Goal: Task Accomplishment & Management: Complete application form

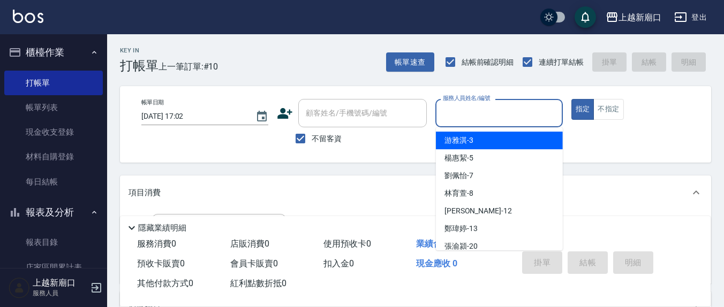
click at [479, 116] on input "服務人員姓名/編號" at bounding box center [498, 113] width 117 height 19
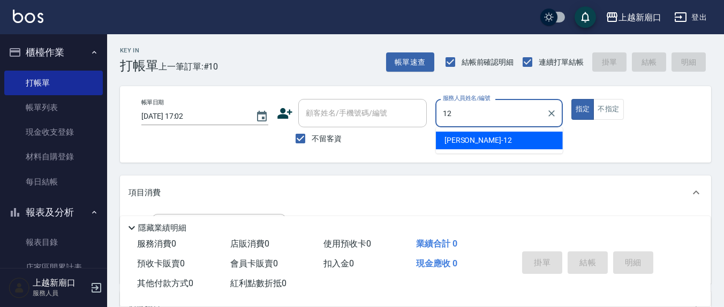
type input "12"
type button "true"
type input "[PERSON_NAME]-12"
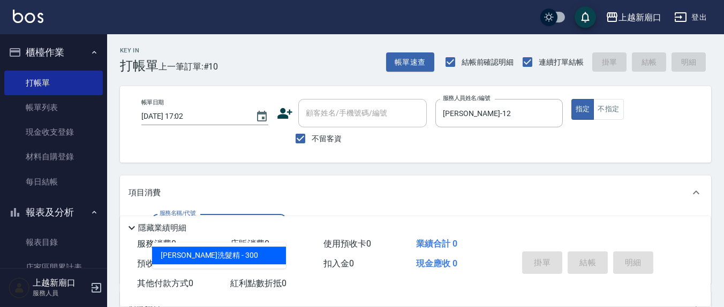
type input "歐娜洗髮精(210)"
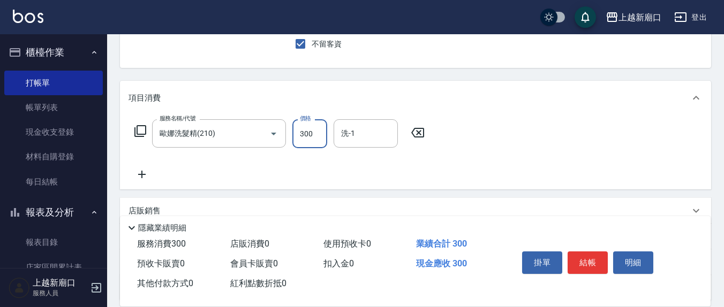
scroll to position [111, 0]
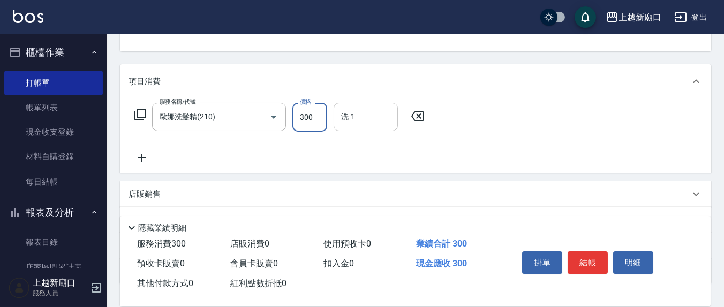
click at [371, 124] on input "洗-1" at bounding box center [366, 117] width 55 height 19
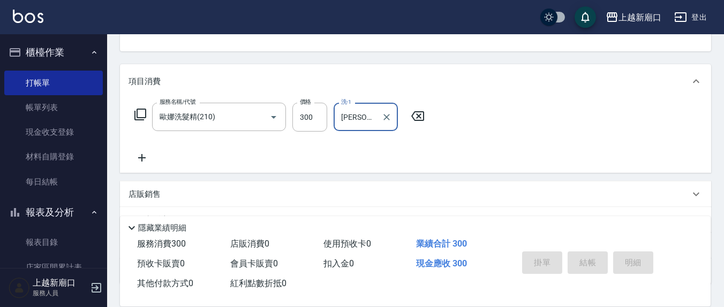
type input "[PERSON_NAME]-12"
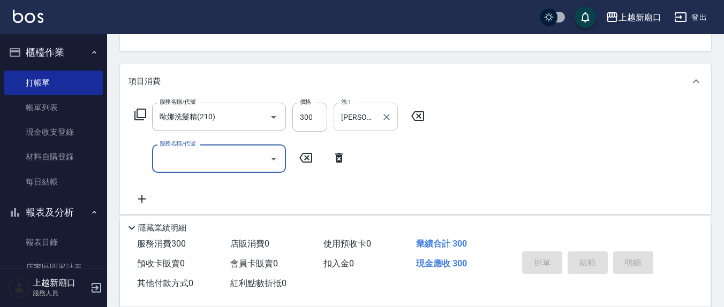
type input "[DATE] 19:06"
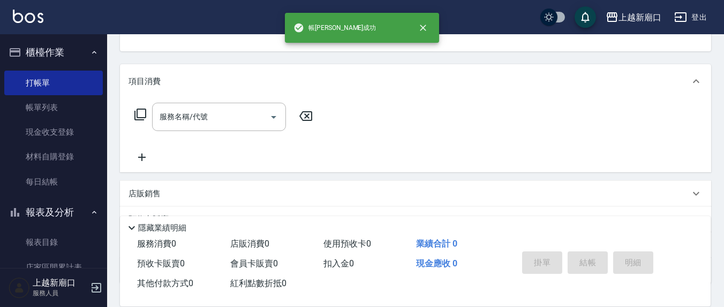
scroll to position [0, 0]
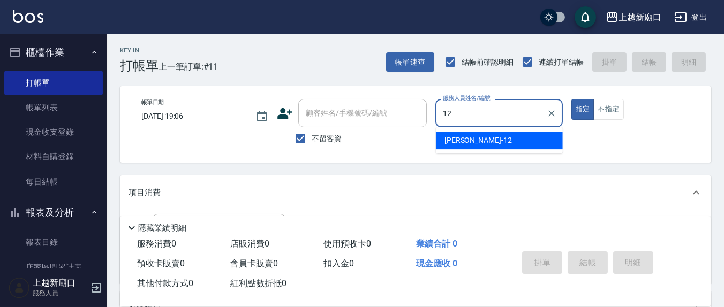
type input "[PERSON_NAME]-12"
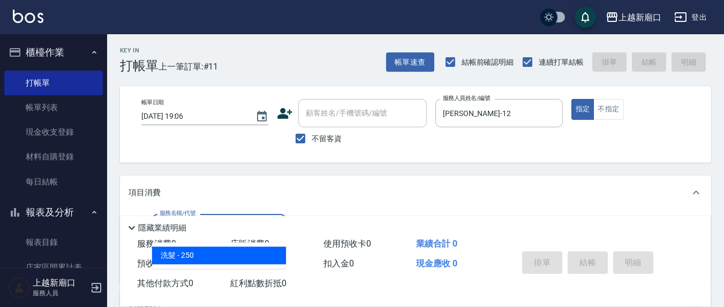
type input "洗髮(201)"
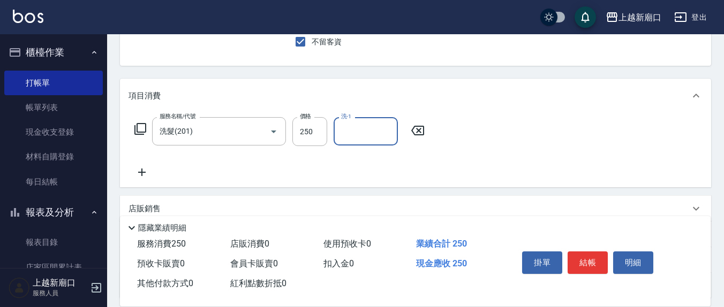
scroll to position [111, 0]
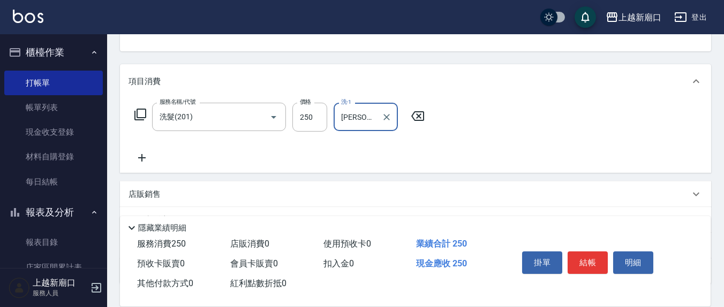
type input "[PERSON_NAME]-21"
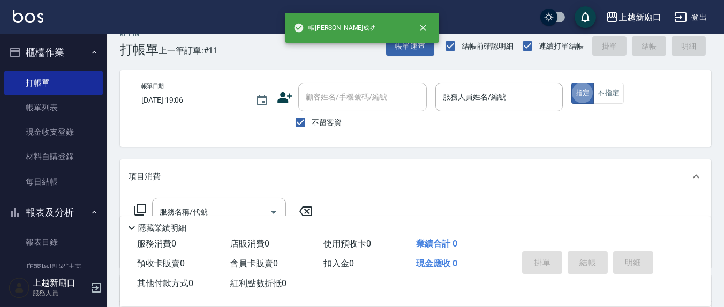
scroll to position [1, 0]
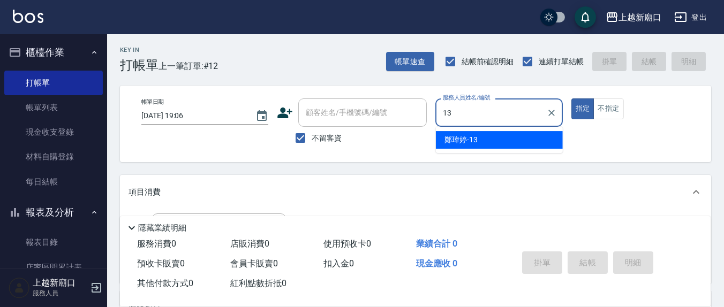
type input "鄭瑋婷-13"
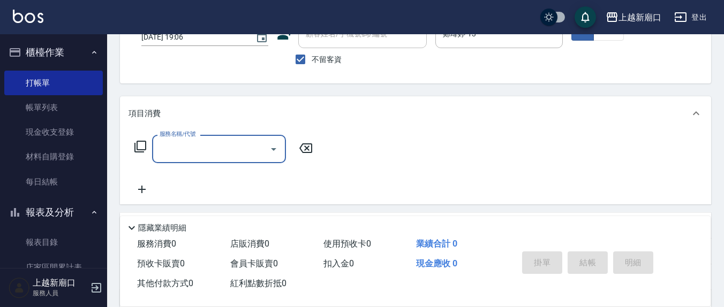
scroll to position [112, 0]
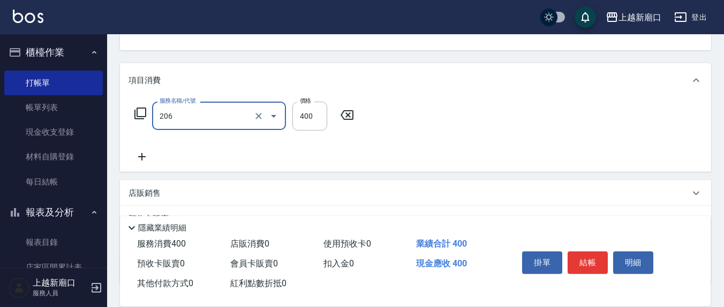
type input "健康洗(206)"
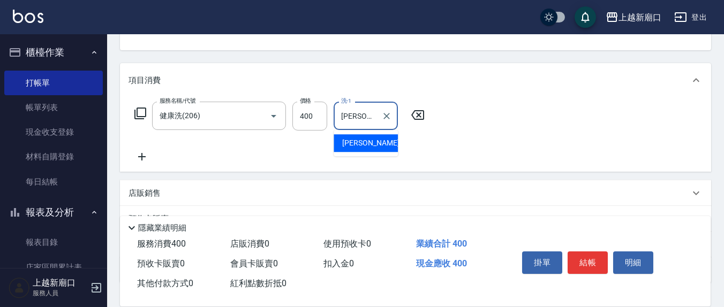
type input "[PERSON_NAME]-21"
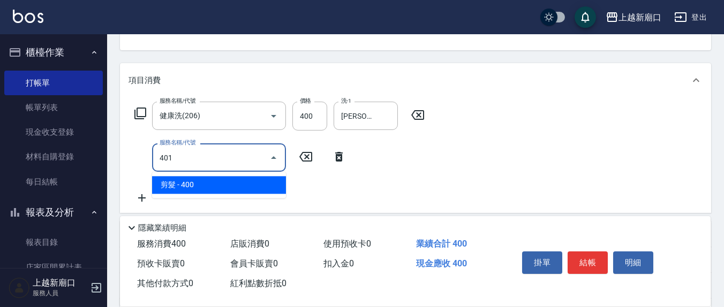
type input "剪髮(401)"
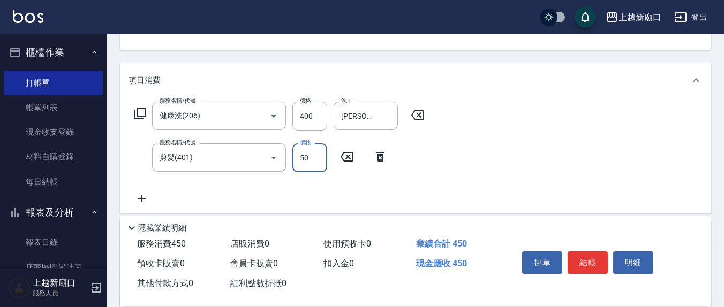
type input "50"
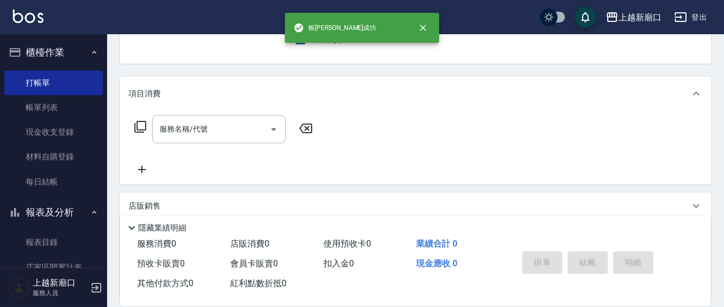
scroll to position [0, 0]
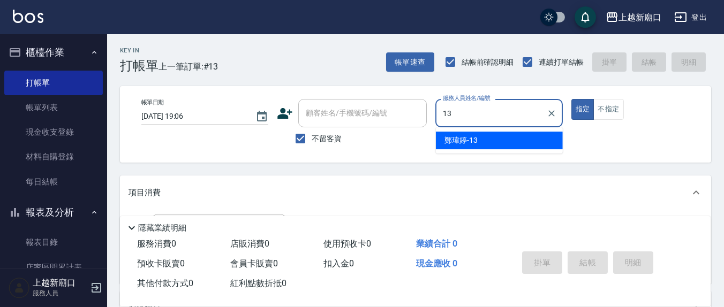
type input "鄭瑋婷-13"
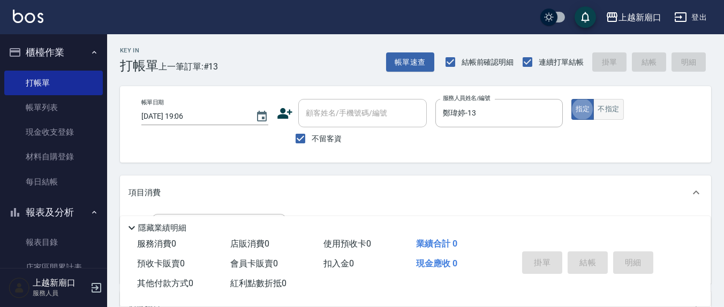
click at [611, 110] on button "不指定" at bounding box center [609, 109] width 30 height 21
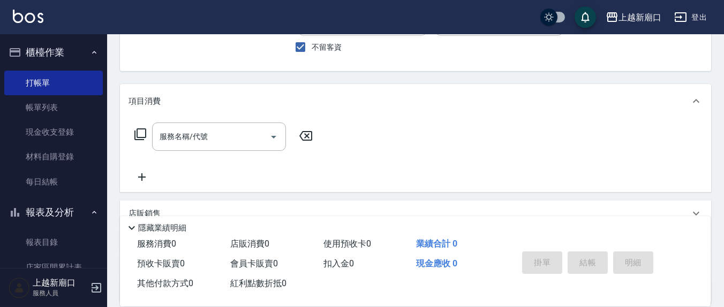
scroll to position [111, 0]
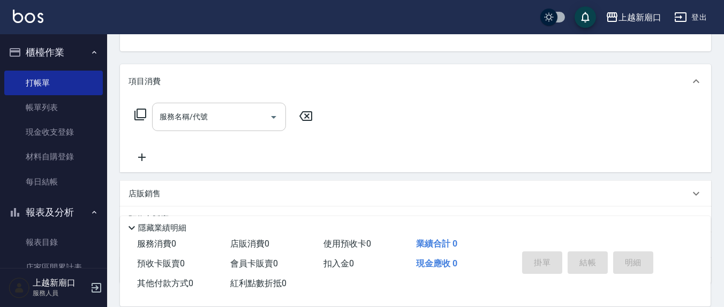
click at [212, 103] on div "服務名稱/代號" at bounding box center [219, 117] width 134 height 28
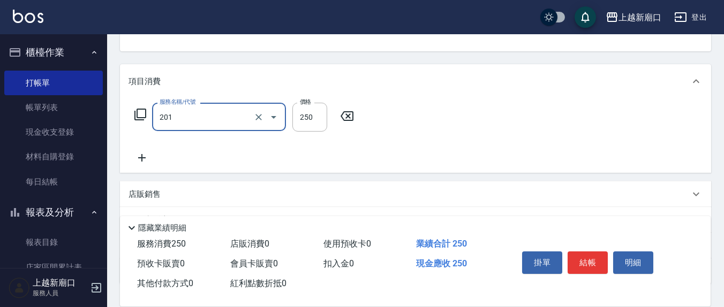
type input "洗髮(201)"
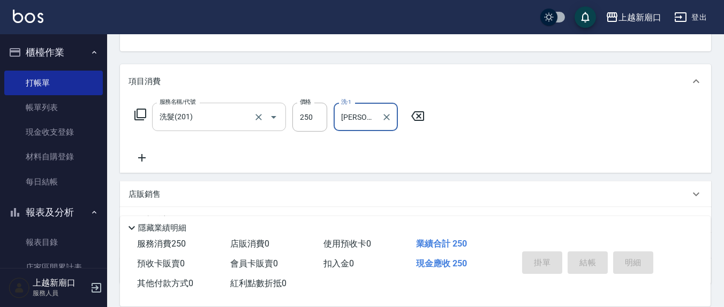
type input "[PERSON_NAME]-22"
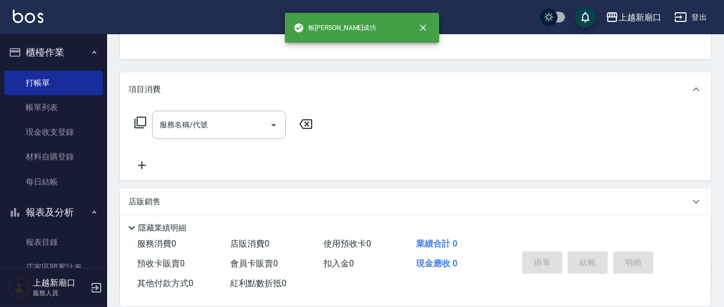
scroll to position [0, 0]
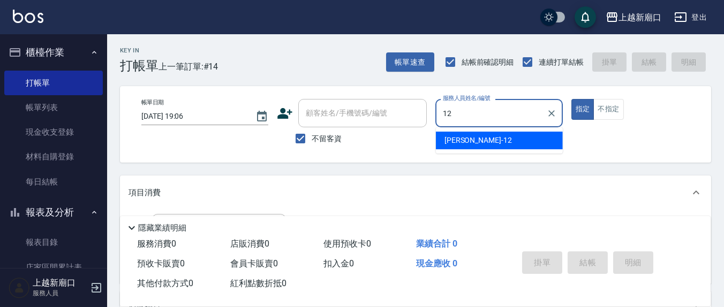
type input "[PERSON_NAME]-12"
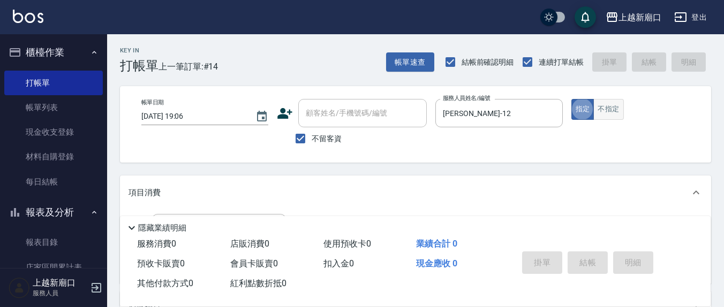
click at [606, 112] on button "不指定" at bounding box center [609, 109] width 30 height 21
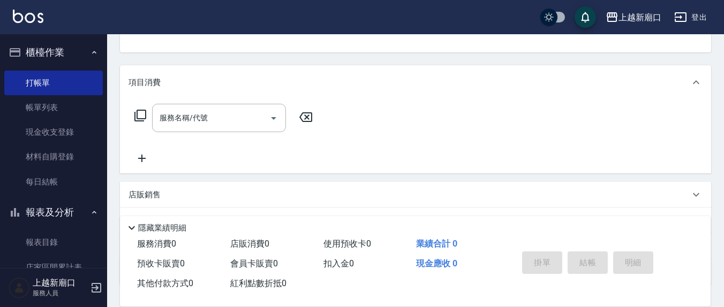
scroll to position [111, 0]
click at [213, 123] on input "服務名稱/代號" at bounding box center [211, 117] width 108 height 19
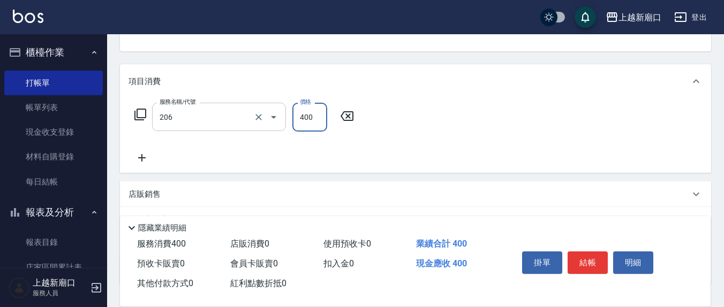
type input "健康洗(206)"
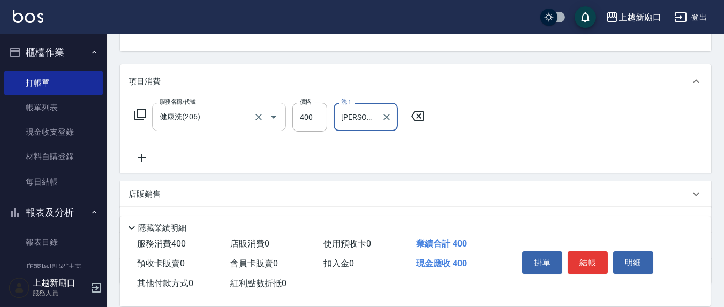
type input "[PERSON_NAME]-21"
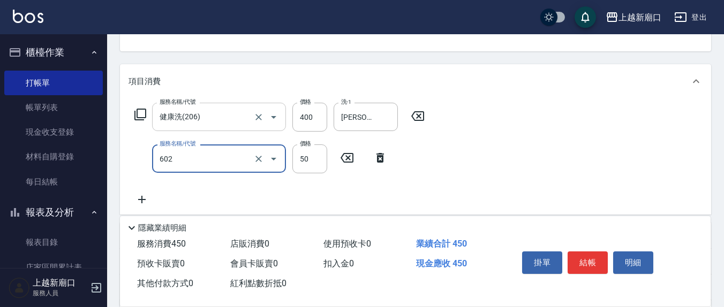
type input "上.吹捲(602)"
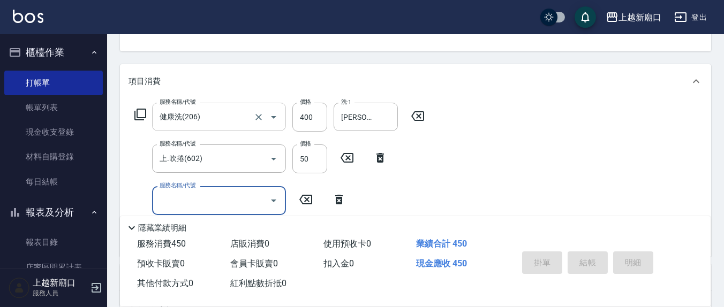
type button "false"
type input "[DATE] 19:07"
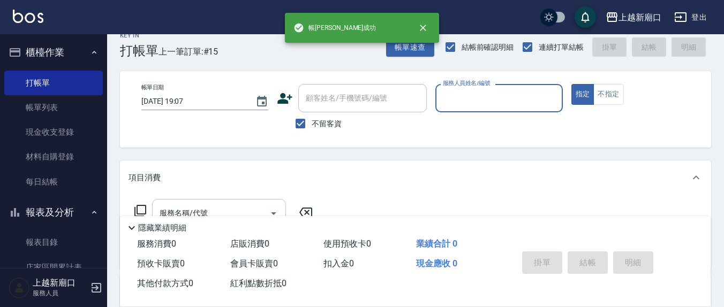
scroll to position [0, 0]
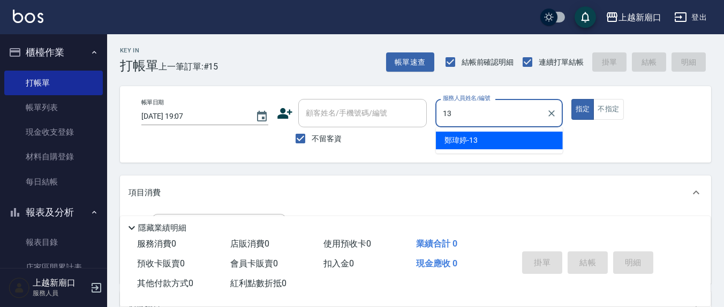
type input "鄭瑋婷-13"
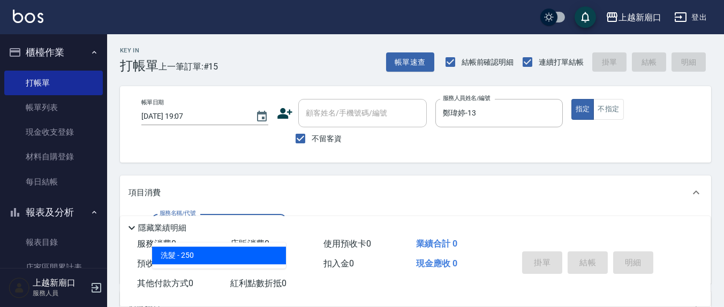
type input "洗髮(201)"
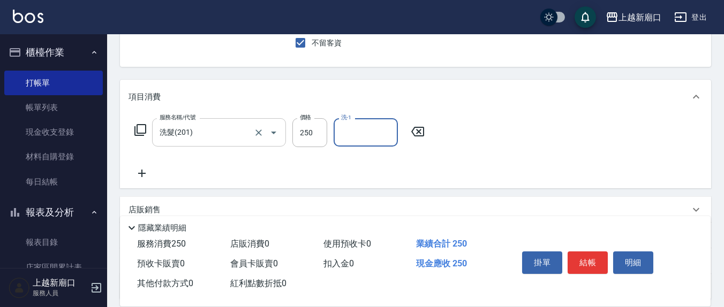
scroll to position [111, 0]
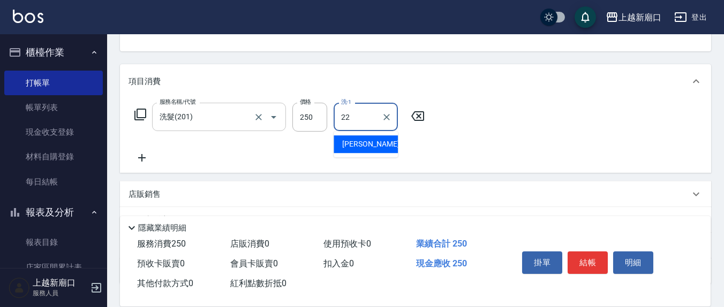
type input "[PERSON_NAME]-22"
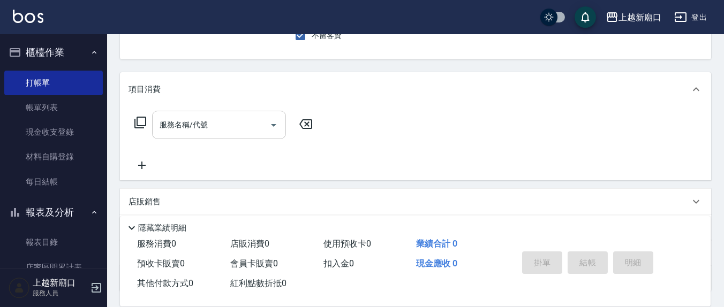
scroll to position [0, 0]
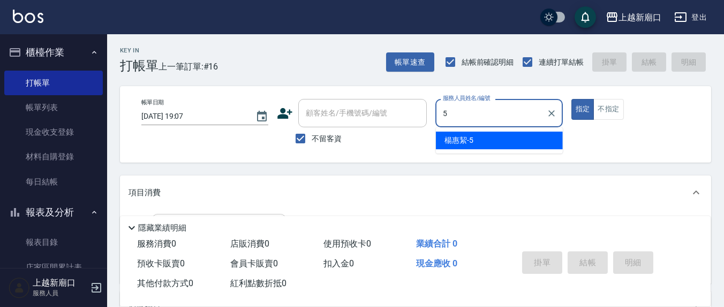
type input "[PERSON_NAME]5"
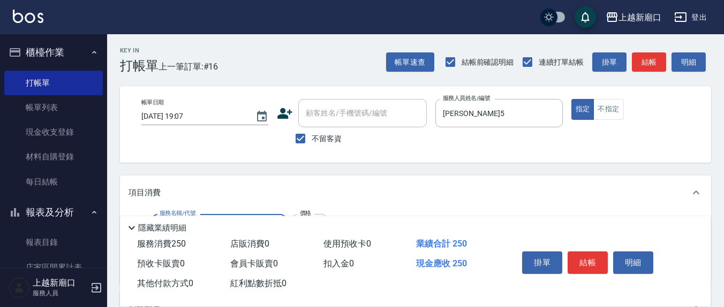
type input "洗髮(201)"
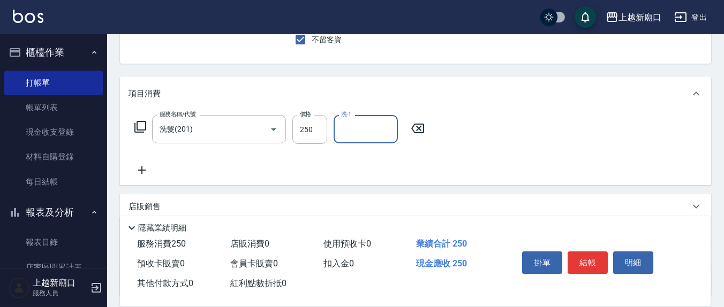
scroll to position [189, 0]
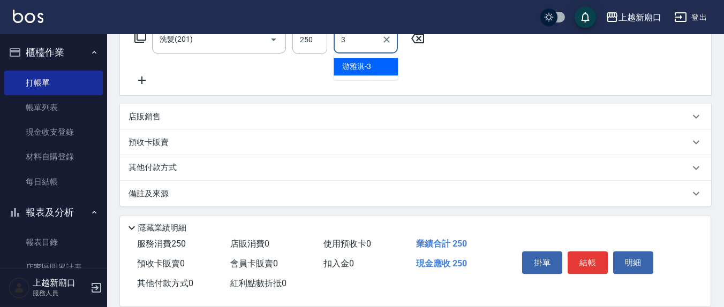
type input "游雅淇-3"
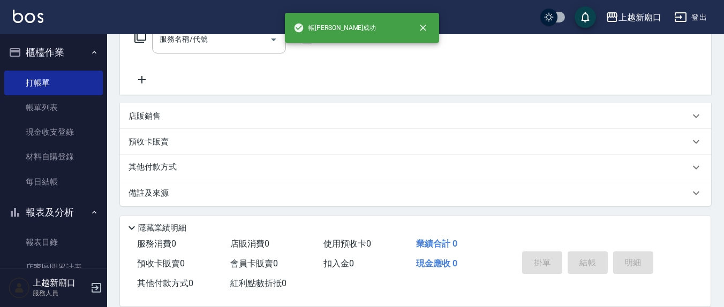
scroll to position [0, 0]
